Goal: Connect with others: Connect with others

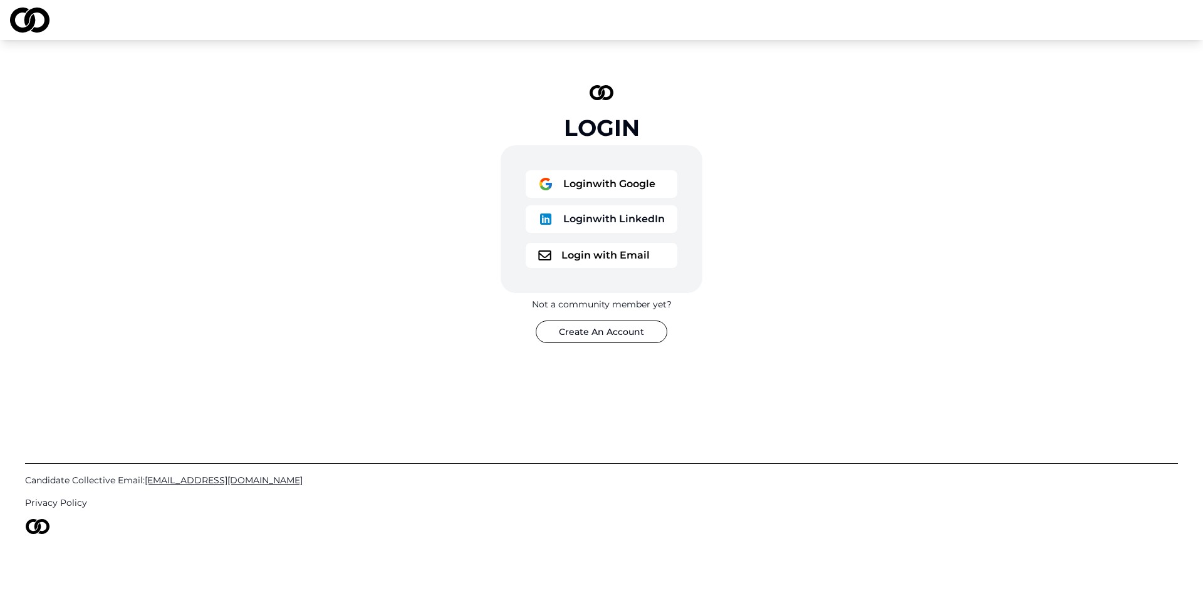
click at [645, 177] on button "Login with Google" at bounding box center [602, 184] width 152 height 28
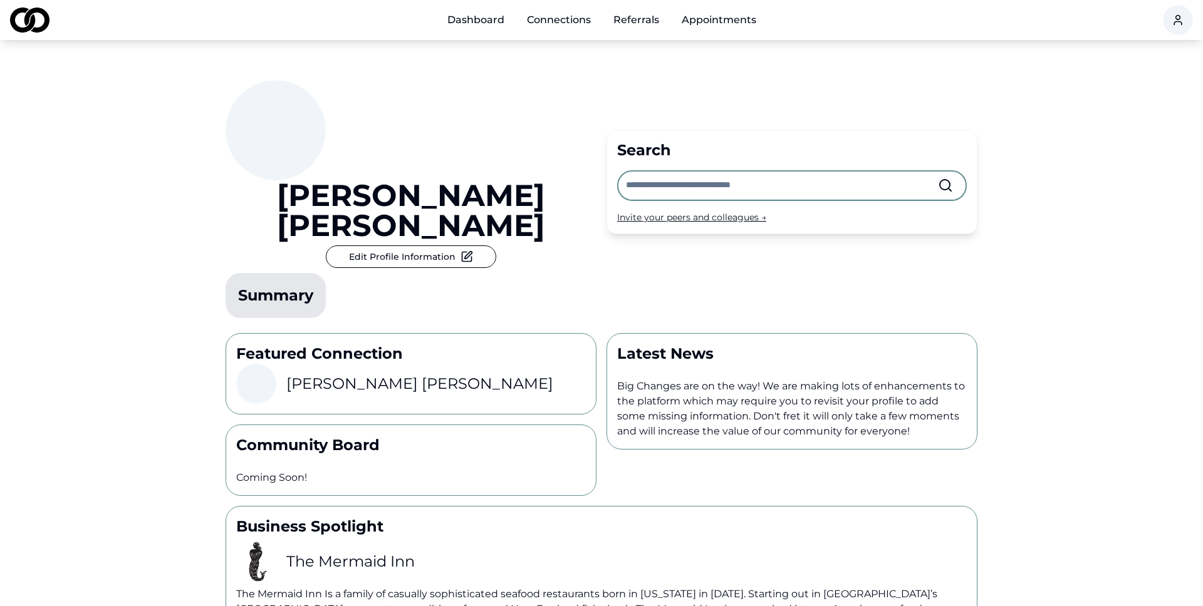
click at [745, 12] on link "Appointments" at bounding box center [719, 20] width 95 height 25
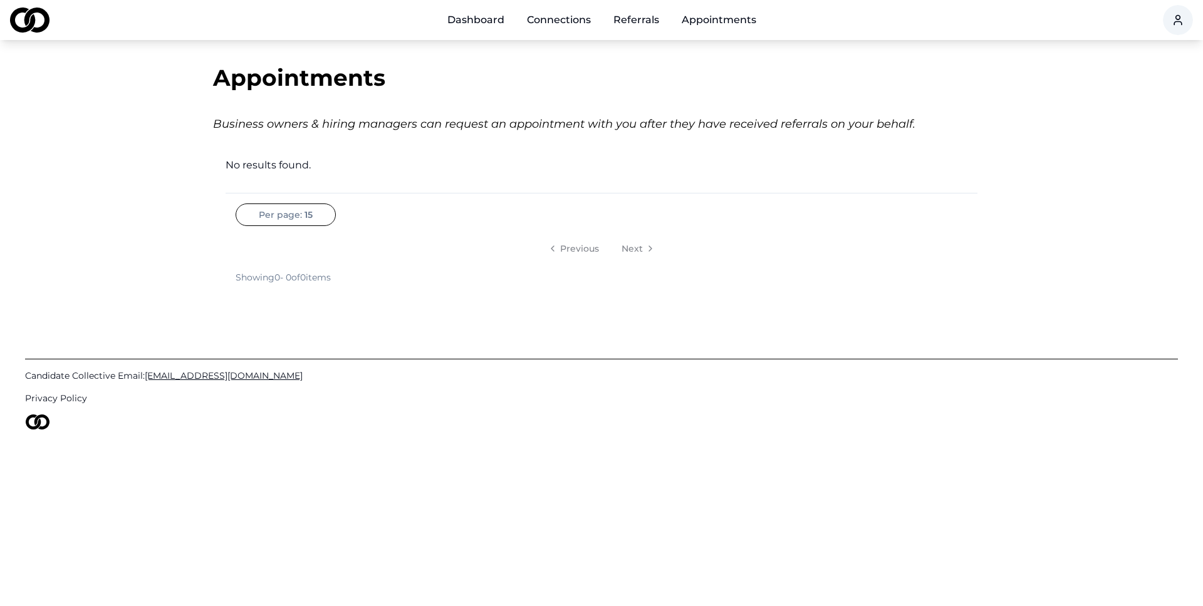
click at [502, 66] on div "Appointments" at bounding box center [601, 77] width 777 height 25
click at [1179, 22] on html "Dashboard Connections Referrals Appointments Appointments Business owners & hir…" at bounding box center [601, 303] width 1203 height 606
click at [467, 21] on html "Dashboard Connections Referrals Appointments Appointments Business owners & hir…" at bounding box center [601, 303] width 1203 height 606
click at [467, 17] on link "Dashboard" at bounding box center [475, 20] width 77 height 25
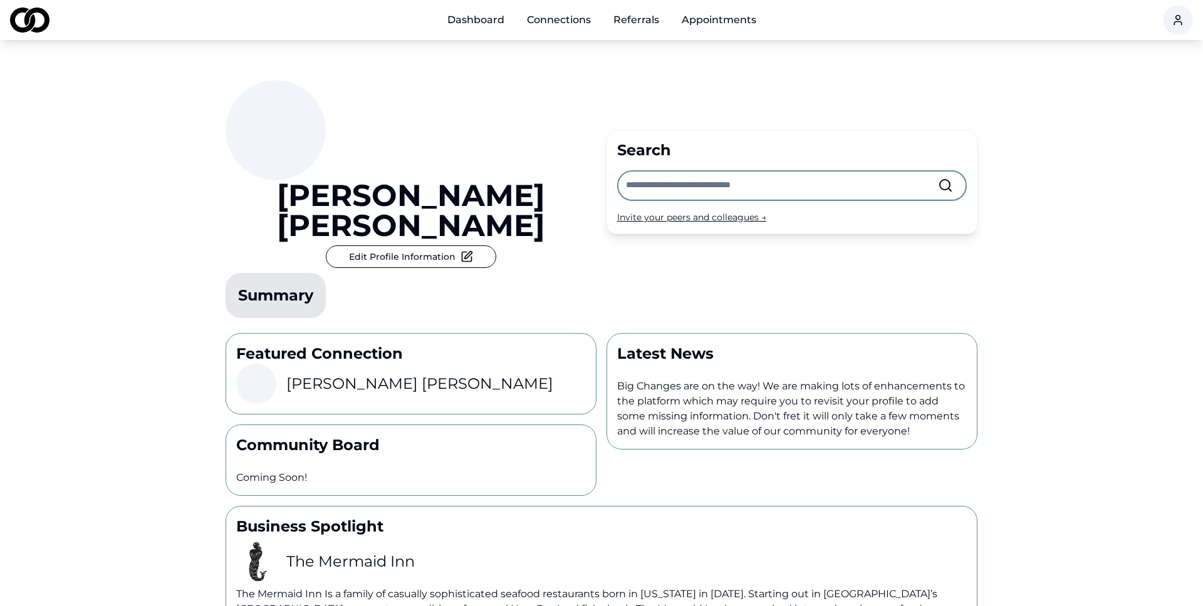
click at [551, 29] on link "Connections" at bounding box center [559, 20] width 84 height 25
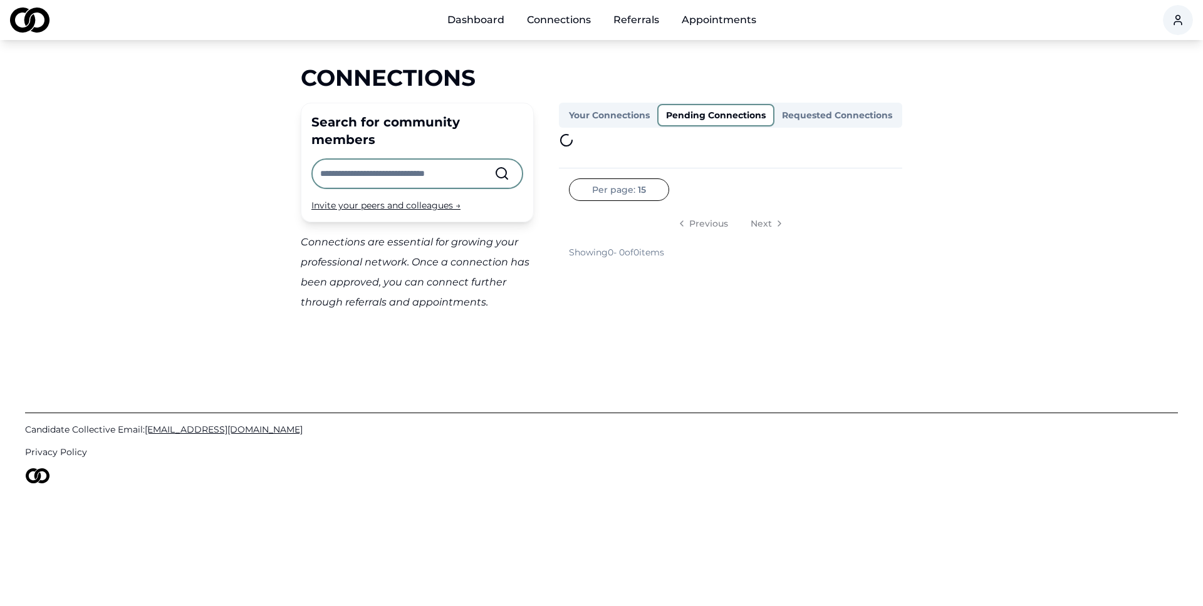
click at [704, 124] on button "Pending Connections" at bounding box center [715, 115] width 117 height 23
click at [828, 115] on button "Requested Connections" at bounding box center [836, 115] width 128 height 23
click at [632, 19] on link "Referrals" at bounding box center [636, 20] width 66 height 25
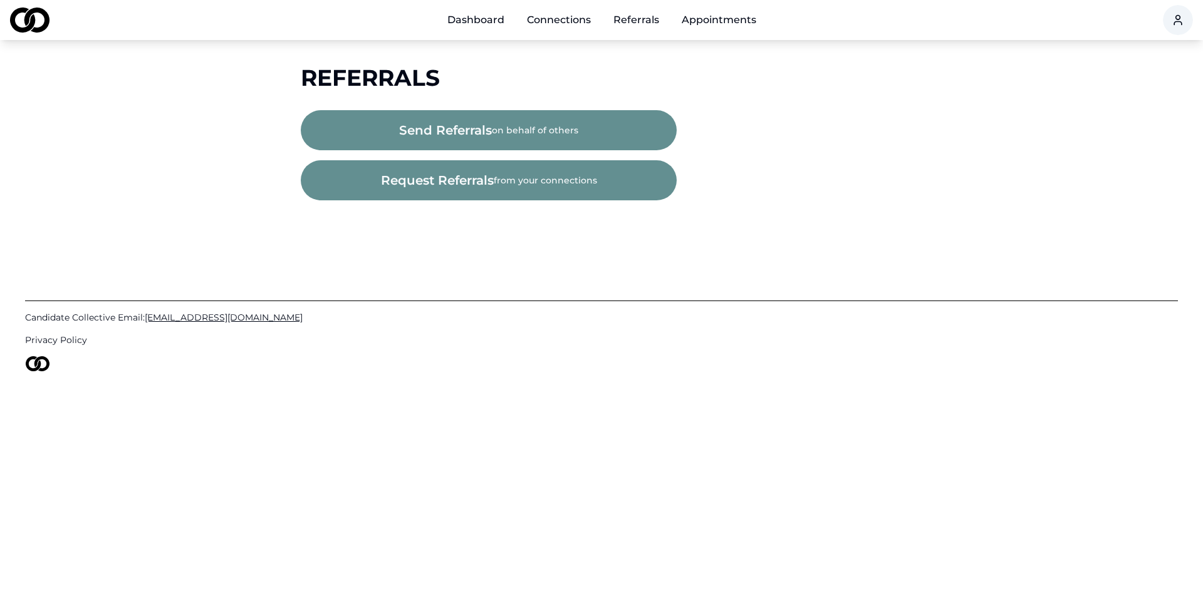
click at [711, 18] on link "Appointments" at bounding box center [719, 20] width 95 height 25
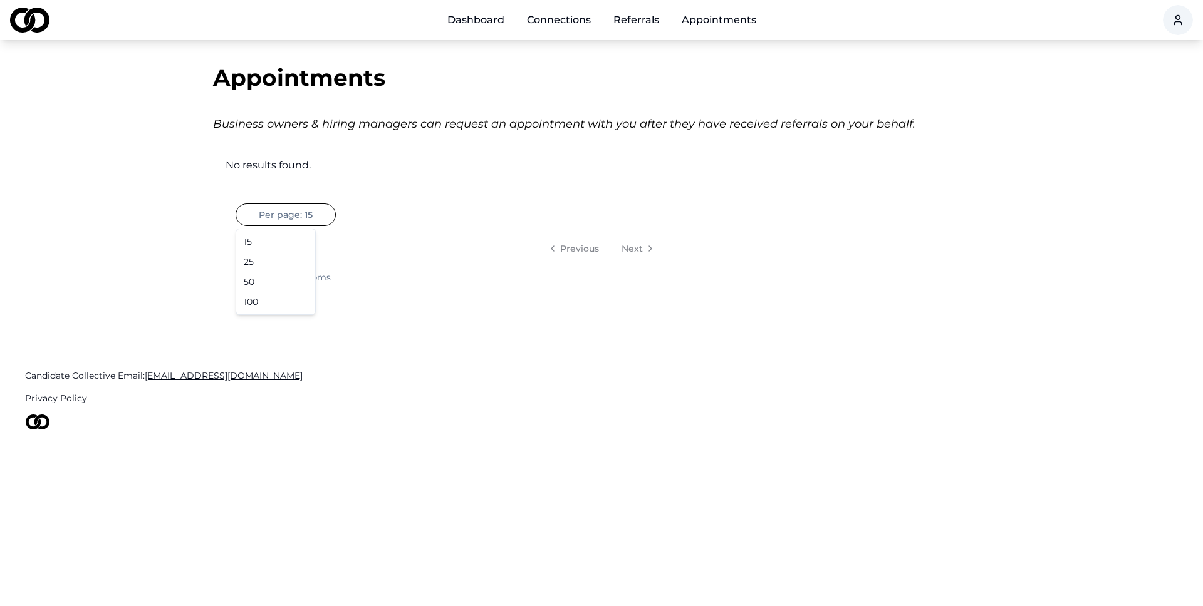
click at [285, 208] on html "Dashboard Connections Referrals Appointments Appointments Business owners & hir…" at bounding box center [601, 303] width 1203 height 606
click at [744, 210] on html "Dashboard Connections Referrals Appointments Appointments Business owners & hir…" at bounding box center [601, 303] width 1203 height 606
click at [378, 160] on div "No results found." at bounding box center [602, 165] width 752 height 15
click at [713, 22] on link "Appointments" at bounding box center [719, 20] width 95 height 25
click at [336, 117] on div "Business owners & hiring managers can request an appointment with you after the…" at bounding box center [601, 124] width 777 height 18
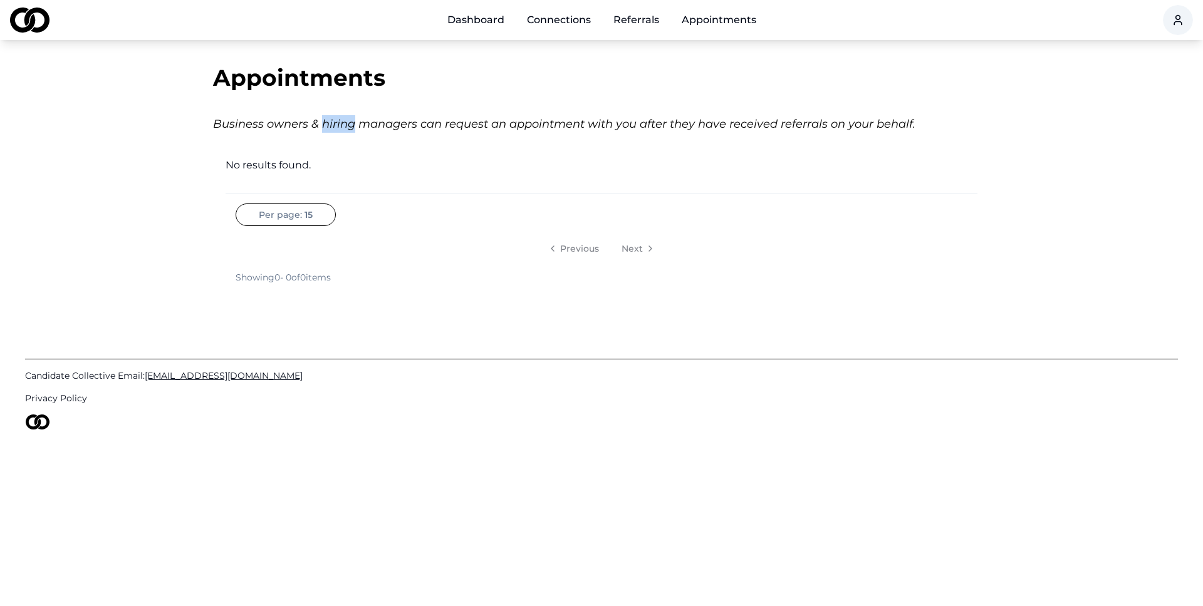
click at [336, 117] on div "Business owners & hiring managers can request an appointment with you after the…" at bounding box center [601, 124] width 777 height 18
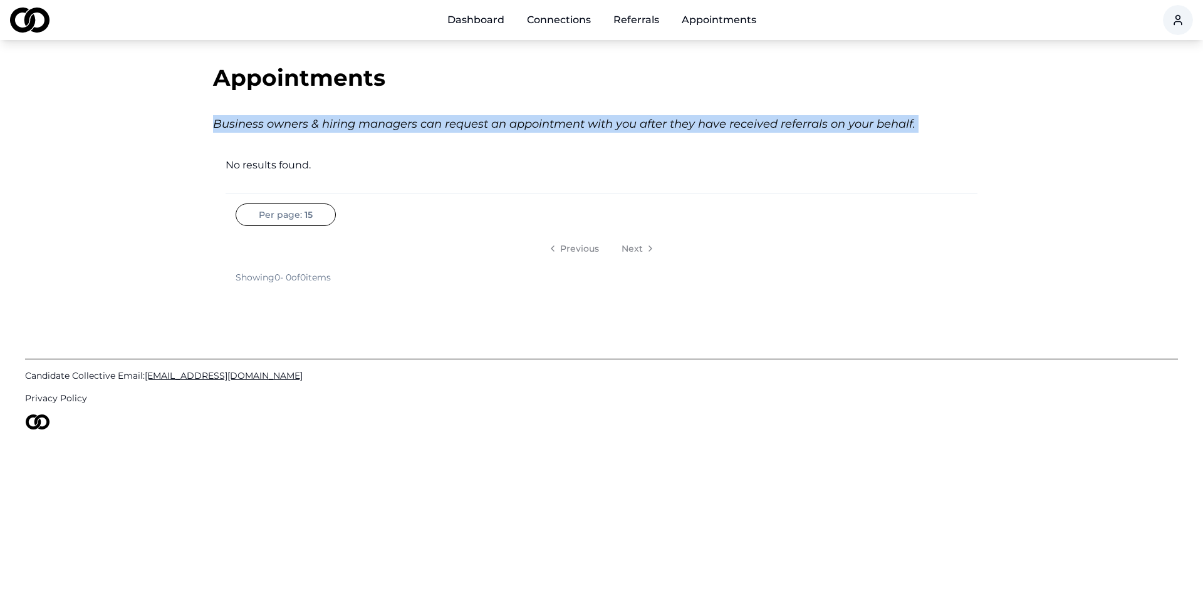
click at [336, 117] on div "Business owners & hiring managers can request an appointment with you after the…" at bounding box center [601, 124] width 777 height 18
click at [1189, 17] on html "Dashboard Connections Referrals Appointments Appointments Business owners & hir…" at bounding box center [601, 303] width 1203 height 606
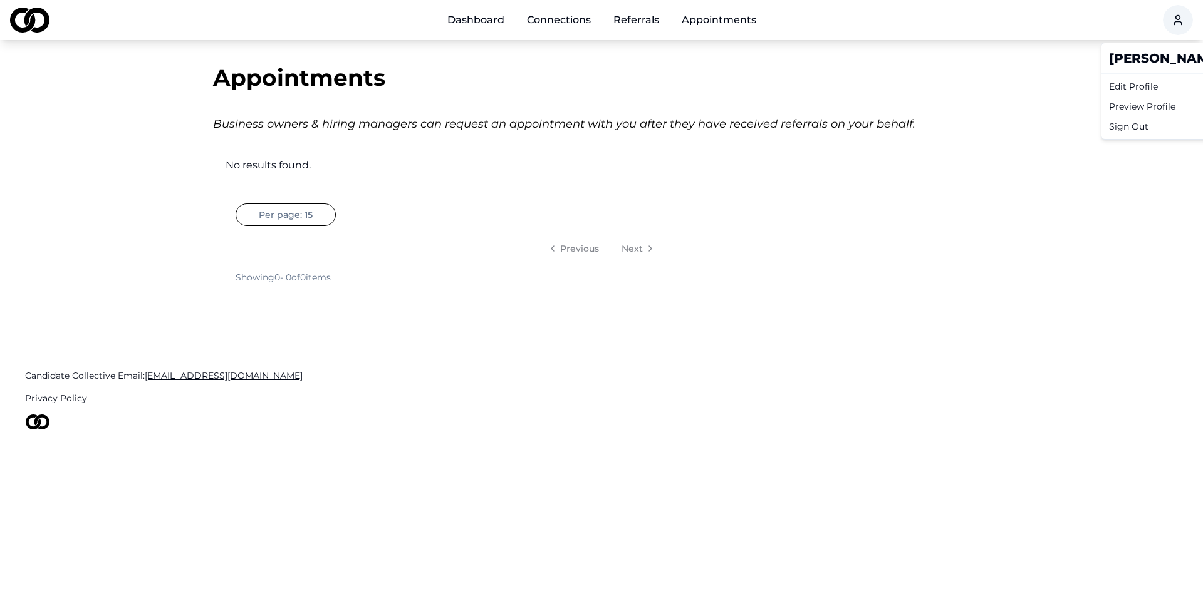
click at [467, 23] on html "Dashboard Connections Referrals Appointments Appointments Business owners & hir…" at bounding box center [601, 303] width 1203 height 606
click at [465, 22] on link "Dashboard" at bounding box center [475, 20] width 77 height 25
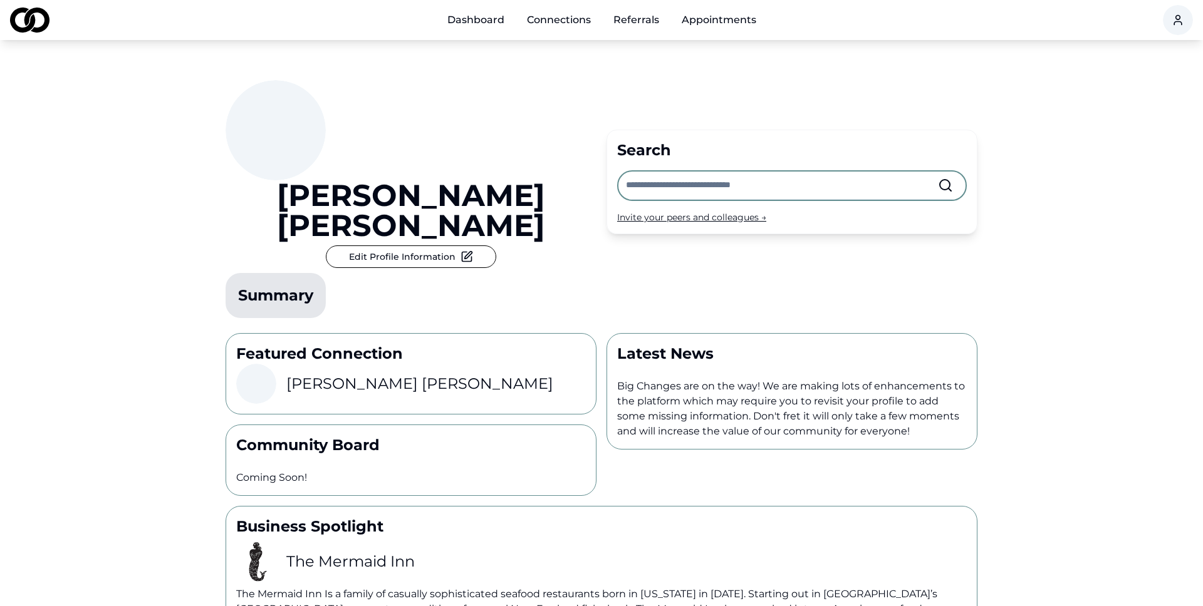
click at [339, 374] on h3 "[PERSON_NAME]" at bounding box center [419, 384] width 267 height 20
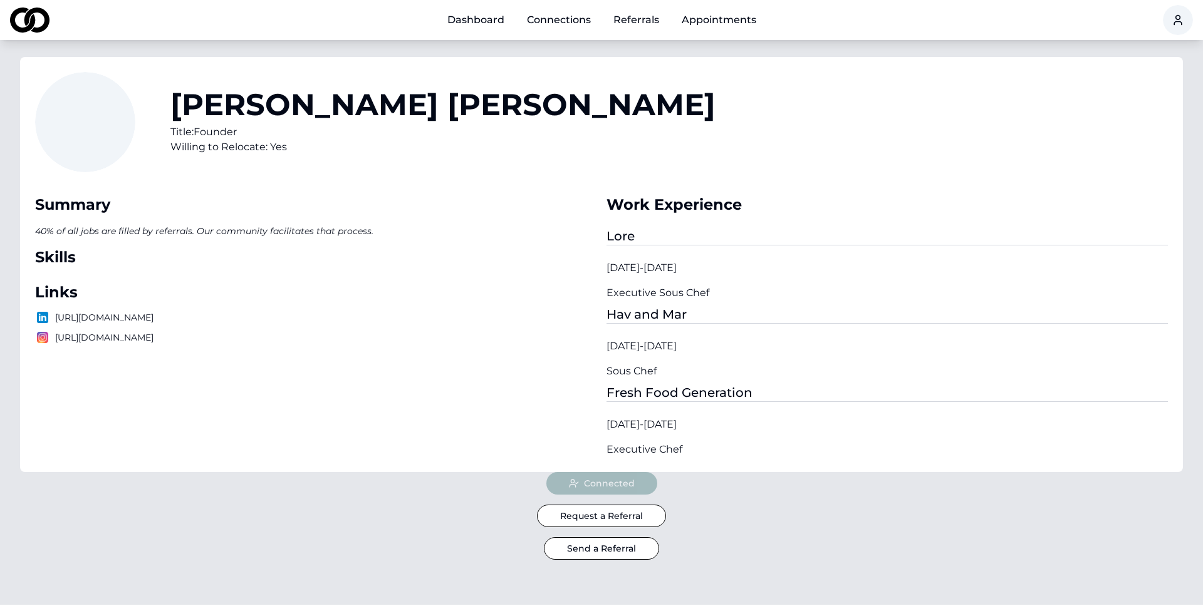
scroll to position [233, 0]
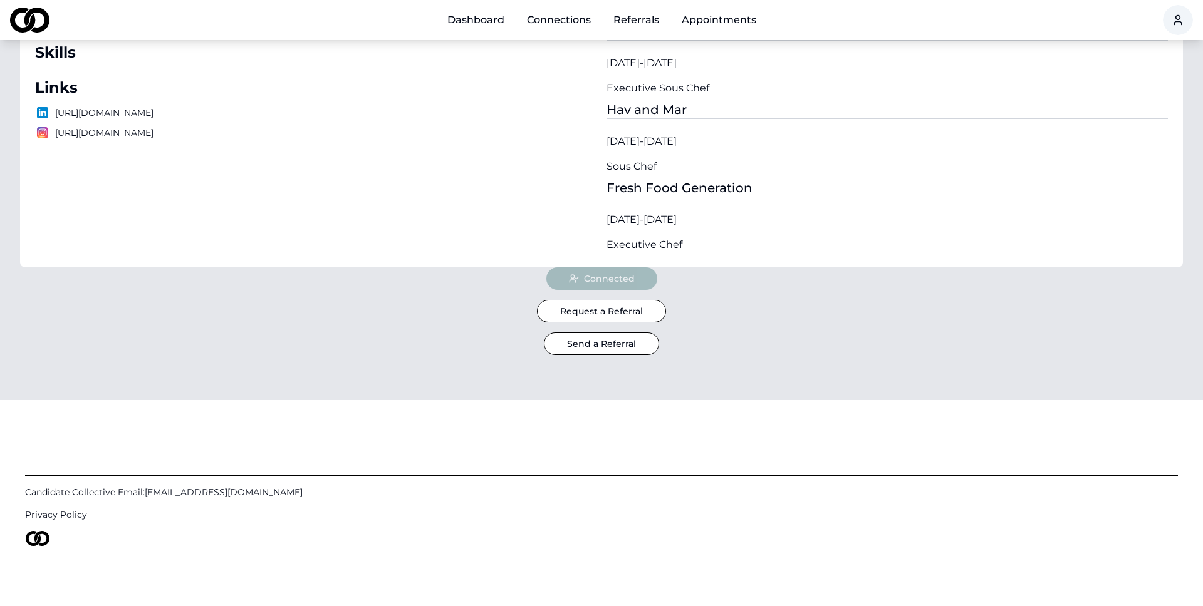
click at [398, 507] on div "Candidate Collective Email: [EMAIL_ADDRESS][DOMAIN_NAME] Privacy Policy" at bounding box center [601, 503] width 1153 height 206
